Goal: Browse casually: Explore the website without a specific task or goal

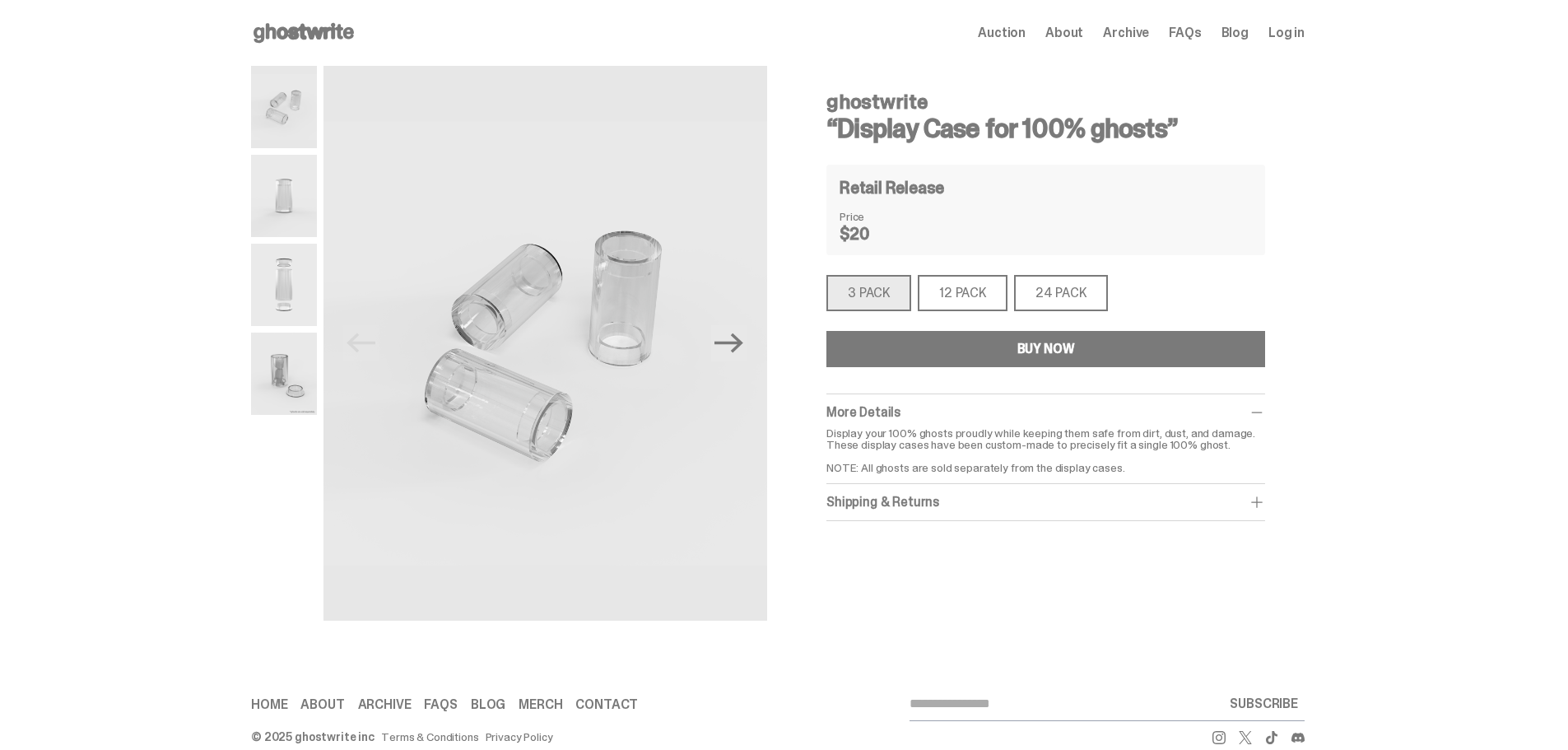
click at [297, 196] on img at bounding box center [284, 195] width 66 height 82
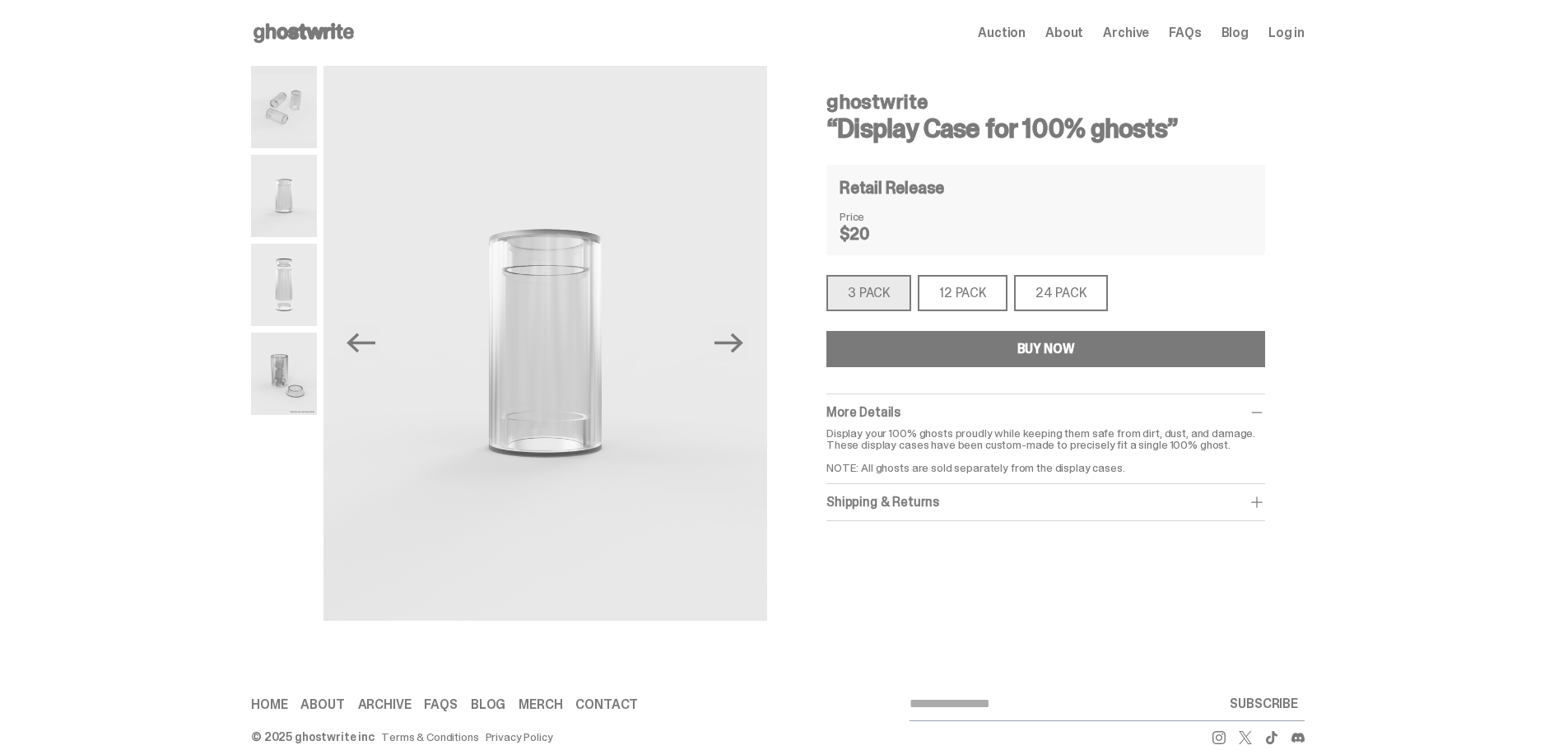
click at [302, 280] on img at bounding box center [284, 285] width 66 height 82
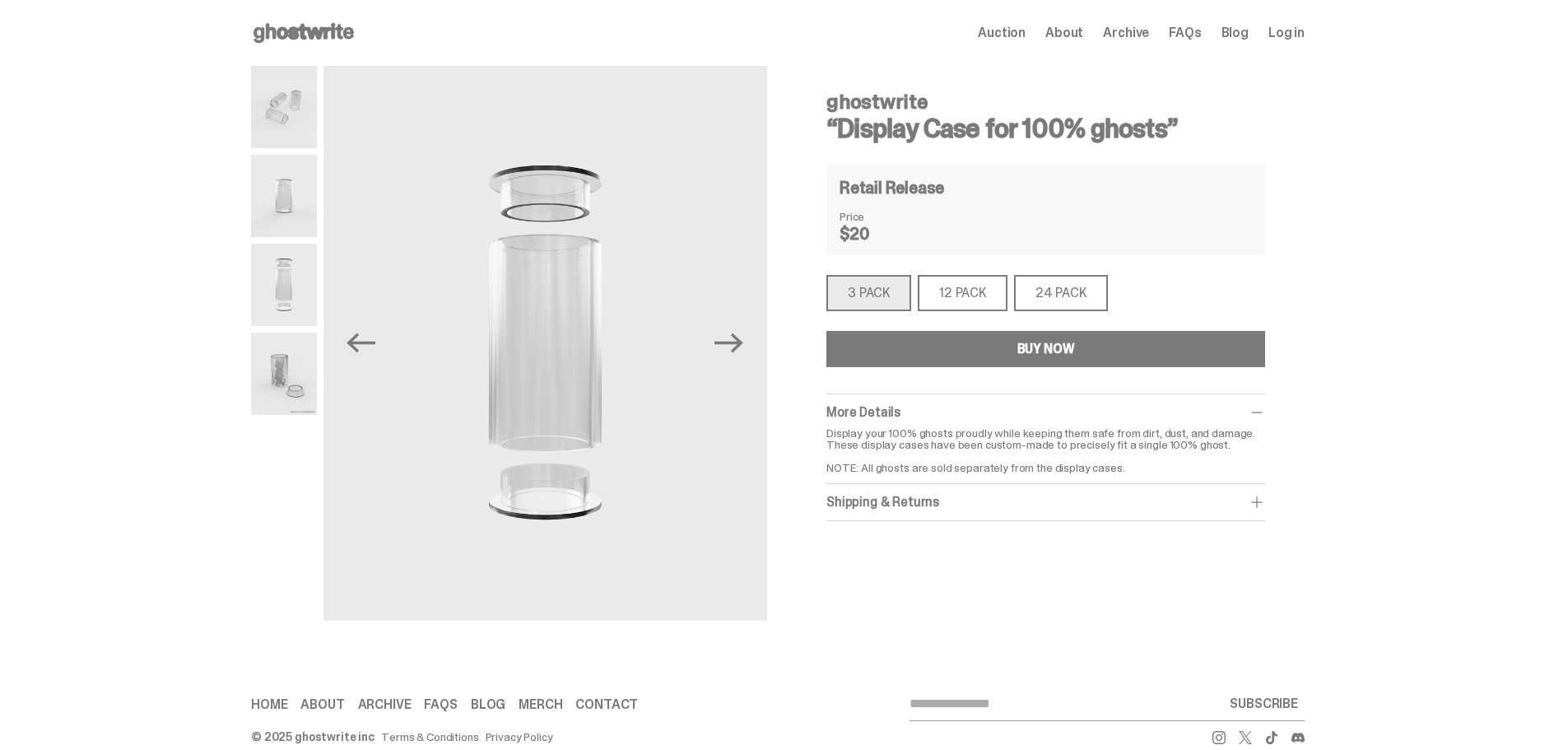
click at [291, 345] on img at bounding box center [284, 373] width 66 height 82
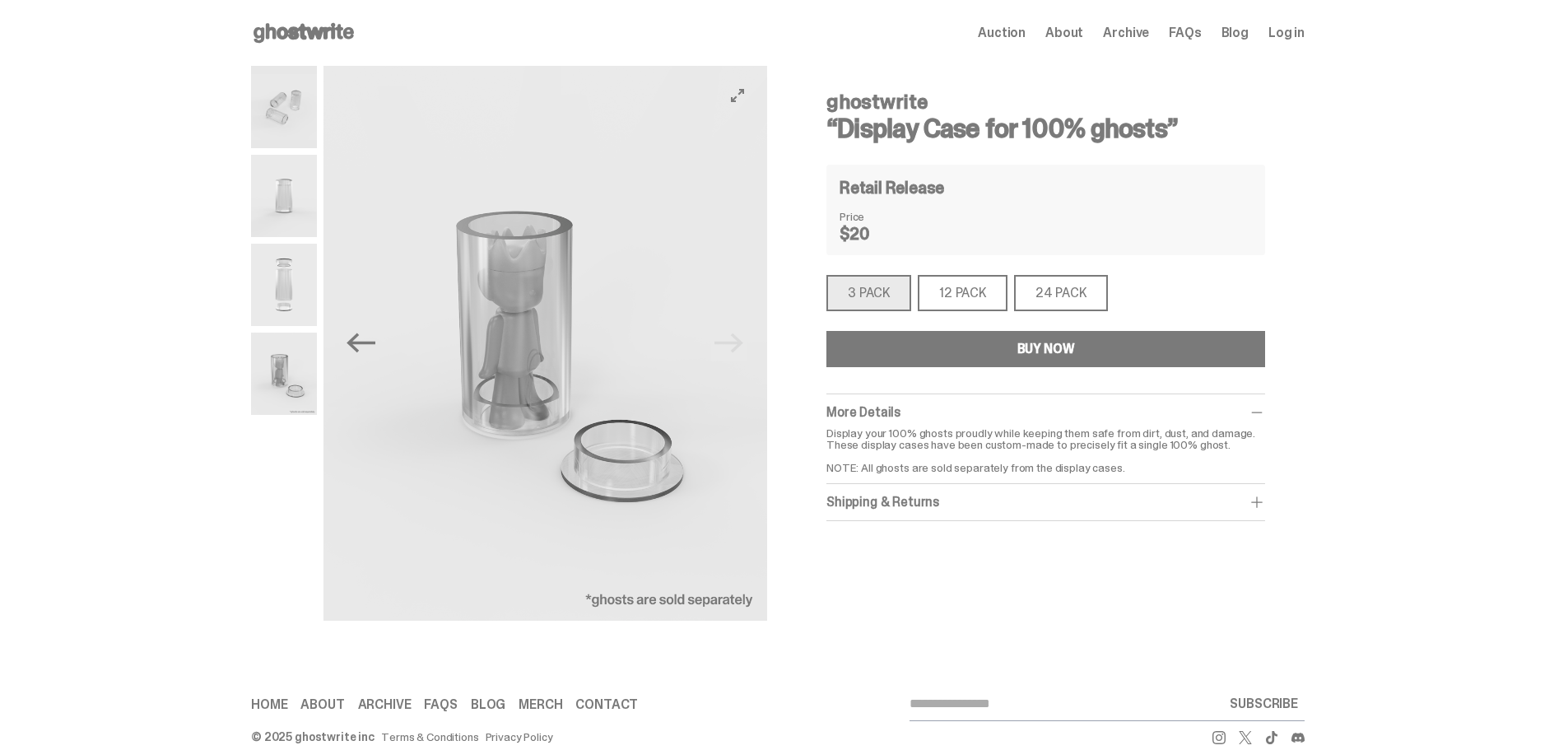
click at [696, 189] on img at bounding box center [545, 343] width 444 height 555
click at [868, 135] on h3 "“Display Case for 100% ghosts”" at bounding box center [1045, 128] width 438 height 26
click at [302, 32] on use at bounding box center [304, 33] width 101 height 20
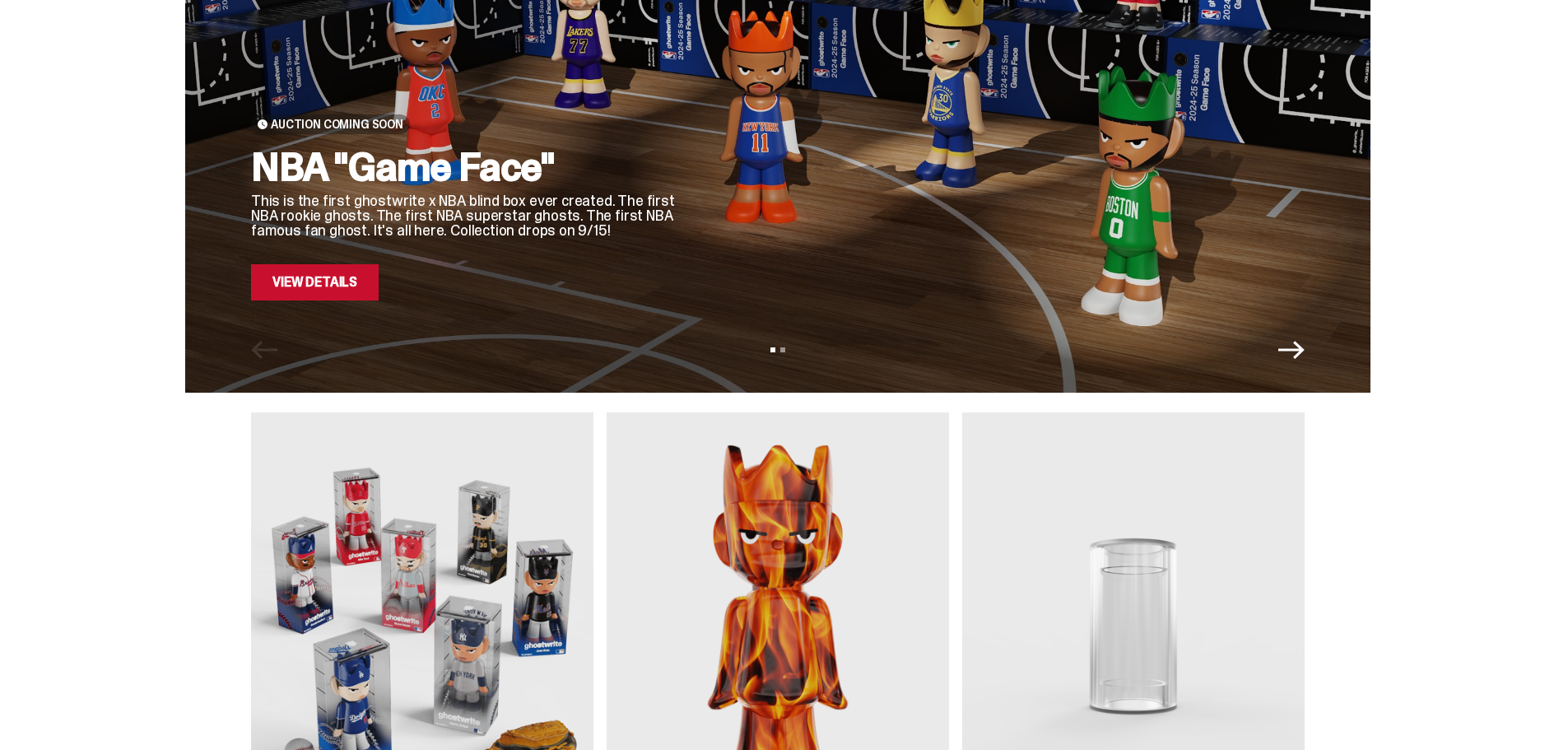
scroll to position [247, 0]
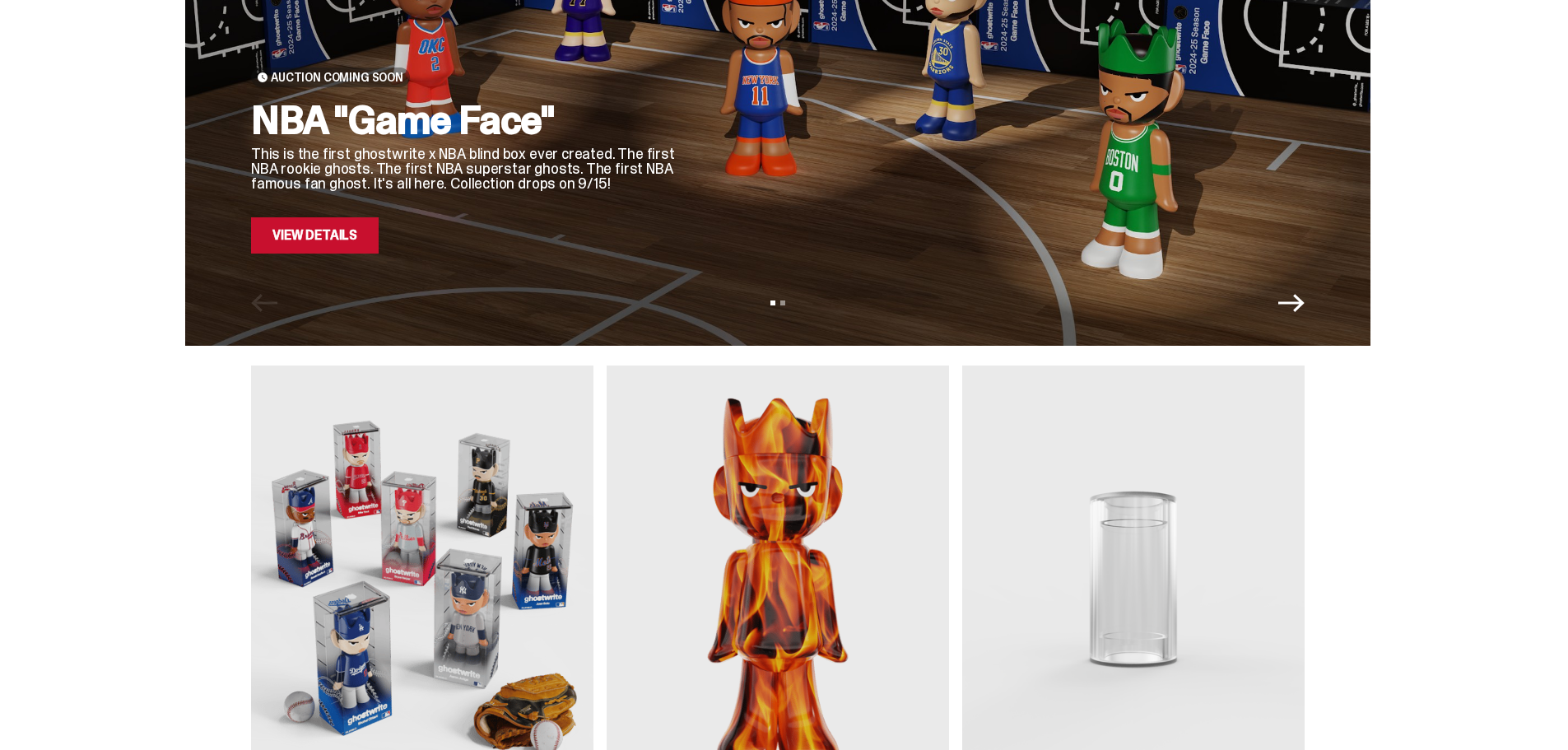
click at [1044, 598] on img at bounding box center [1133, 579] width 342 height 428
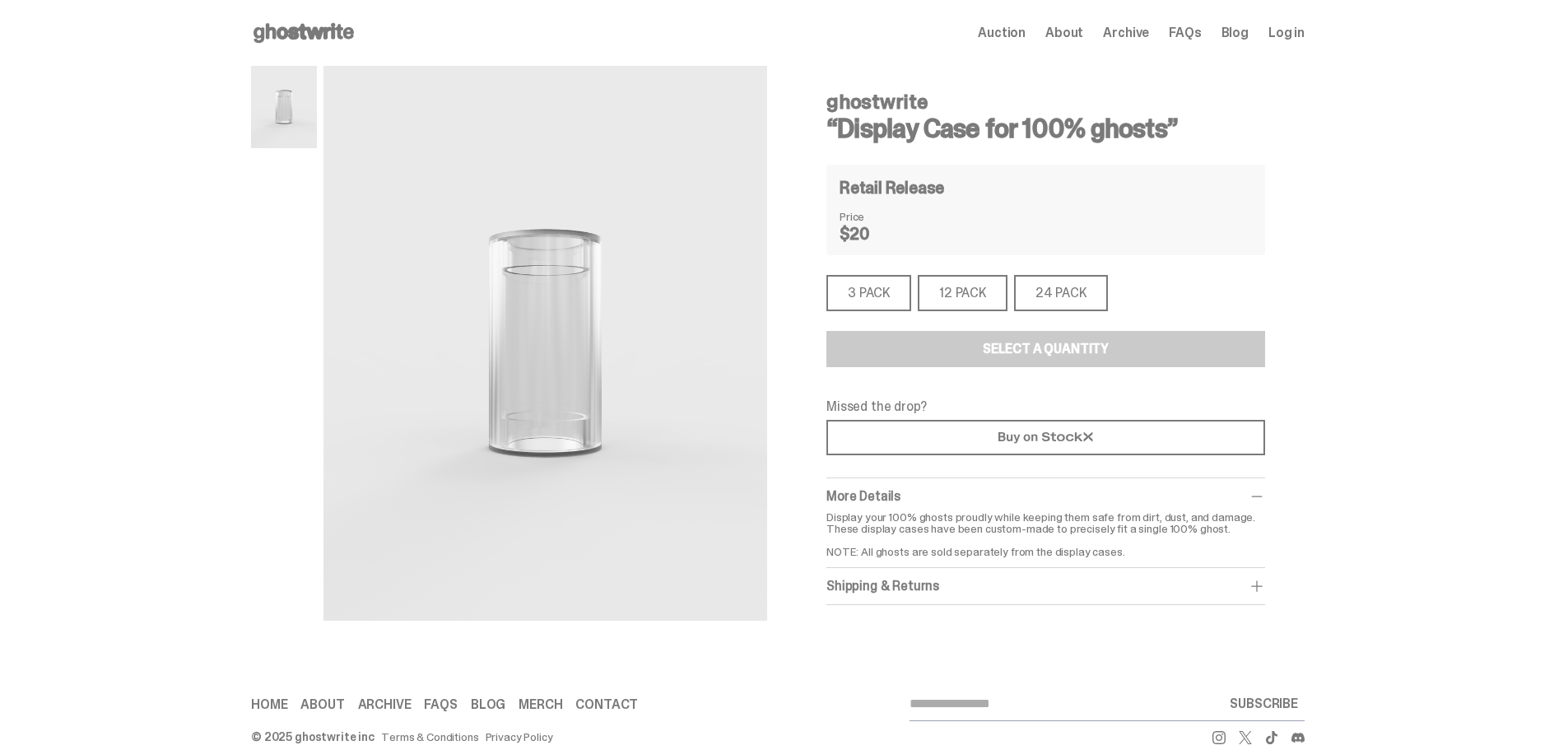
click at [293, 13] on div "Open main menu Home Auction About Archive FAQs Blog Log in Auction" at bounding box center [778, 33] width 1054 height 66
click at [293, 22] on icon at bounding box center [303, 33] width 105 height 26
